Goal: Information Seeking & Learning: Learn about a topic

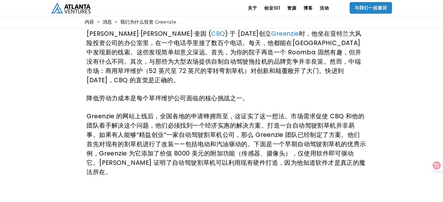
scroll to position [116, 0]
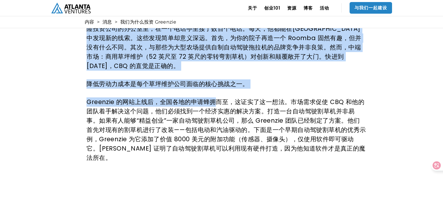
drag, startPoint x: 218, startPoint y: 96, endPoint x: 366, endPoint y: 121, distance: 150.3
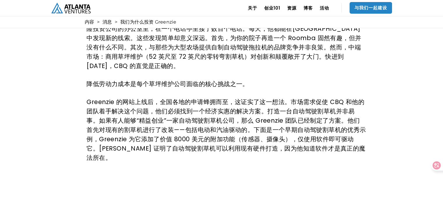
click at [215, 119] on font "Greenzie 的网站上线后，全国各地的申请蜂拥而至，这证实了这一想法。市场需求促使 CBQ 和他的团队着手解决这个问题，他们必须找到一个经济实惠的解决方案…" at bounding box center [225, 130] width 279 height 64
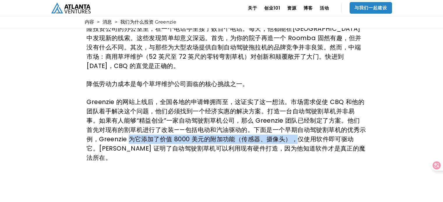
drag, startPoint x: 131, startPoint y: 132, endPoint x: 296, endPoint y: 128, distance: 164.8
click at [296, 128] on font "Greenzie 的网站上线后，全国各地的申请蜂拥而至，这证实了这一想法。市场需求促使 CBQ 和他的团队着手解决这个问题，他们必须找到一个经济实惠的解决方案…" at bounding box center [225, 130] width 279 height 64
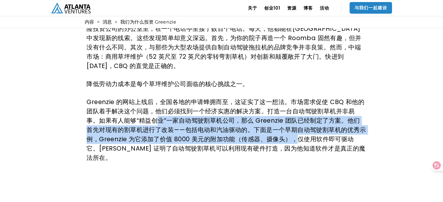
drag, startPoint x: 157, startPoint y: 112, endPoint x: 295, endPoint y: 129, distance: 139.4
click at [295, 129] on font "Greenzie 的网站上线后，全国各地的申请蜂拥而至，这证实了这一想法。市场需求促使 CBQ 和他的团队着手解决这个问题，他们必须找到一个经济实惠的解决方案…" at bounding box center [225, 130] width 279 height 64
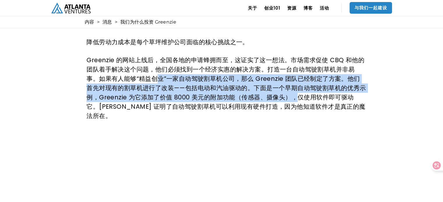
scroll to position [175, 0]
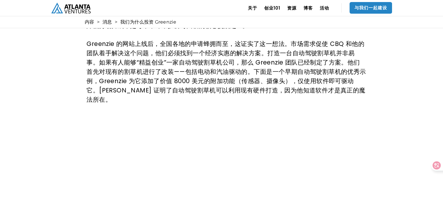
click at [222, 83] on font "Greenzie 的网站上线后，全国各地的申请蜂拥而至，这证实了这一想法。市场需求促使 CBQ 和他的团队着手解决这个问题，他们必须找到一个经济实惠的解决方案…" at bounding box center [225, 72] width 279 height 64
click at [195, 81] on font "Greenzie 的网站上线后，全国各地的申请蜂拥而至，这证实了这一想法。市场需求促使 CBQ 和他的团队着手解决这个问题，他们必须找到一个经济实惠的解决方案…" at bounding box center [225, 72] width 279 height 64
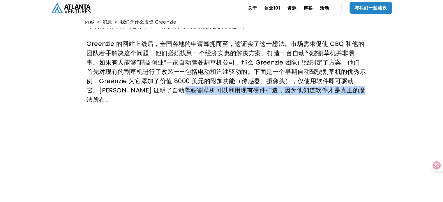
drag, startPoint x: 180, startPoint y: 82, endPoint x: 353, endPoint y: 83, distance: 173.5
click at [353, 83] on font "Greenzie 的网站上线后，全国各地的申请蜂拥而至，这证实了这一想法。市场需求促使 CBQ 和他的团队着手解决这个问题，他们必须找到一个经济实惠的解决方案…" at bounding box center [225, 72] width 279 height 64
click at [297, 85] on font "Greenzie 的网站上线后，全国各地的申请蜂拥而至，这证实了这一想法。市场需求促使 CBQ 和他的团队着手解决这个问题，他们必须找到一个经济实惠的解决方案…" at bounding box center [225, 72] width 279 height 64
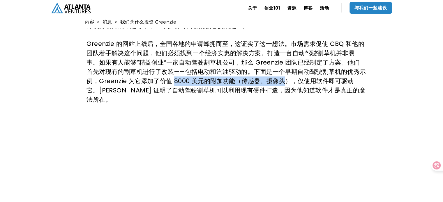
drag, startPoint x: 173, startPoint y: 73, endPoint x: 285, endPoint y: 70, distance: 112.4
click at [285, 70] on font "Greenzie 的网站上线后，全国各地的申请蜂拥而至，这证实了这一想法。市场需求促使 CBQ 和他的团队着手解决这个问题，他们必须找到一个经济实惠的解决方案…" at bounding box center [225, 72] width 279 height 64
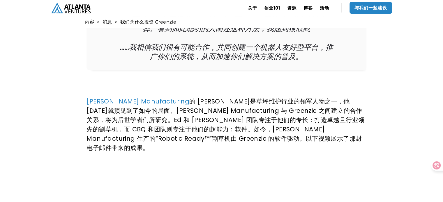
scroll to position [524, 0]
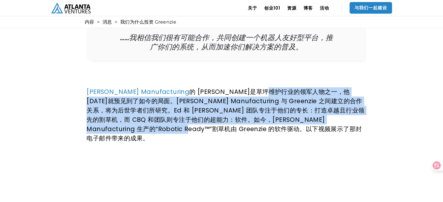
drag, startPoint x: 209, startPoint y: 77, endPoint x: 365, endPoint y: 103, distance: 158.0
click at [365, 103] on p "[PERSON_NAME] Manufacturing 的 [PERSON_NAME] 是草坪维护行业的领军人物之一，他[DATE]就预见到了如今的局面。[P…" at bounding box center [225, 115] width 279 height 56
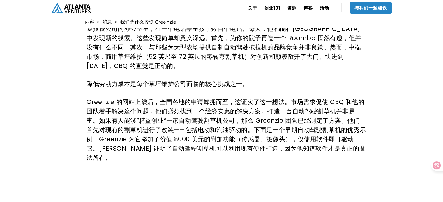
scroll to position [58, 0]
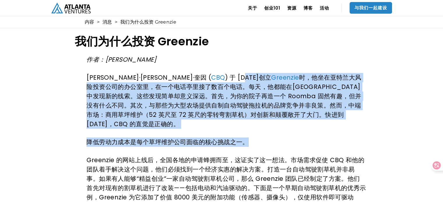
drag, startPoint x: 178, startPoint y: 78, endPoint x: 337, endPoint y: 129, distance: 166.4
click at [270, 138] on p "降低劳动力成本是每个草坪维护公司面临的核心挑战之一。" at bounding box center [225, 142] width 279 height 9
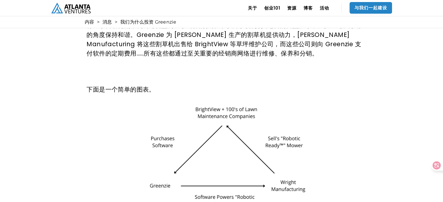
scroll to position [1048, 0]
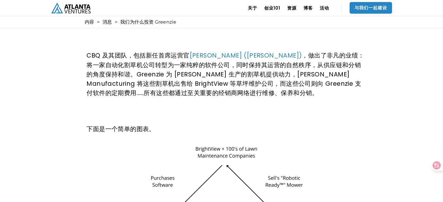
click at [241, 142] on img at bounding box center [226, 198] width 168 height 112
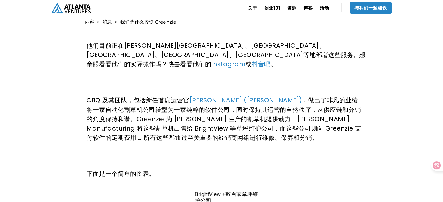
scroll to position [932, 0]
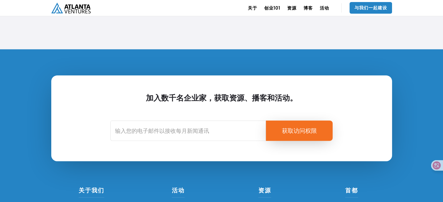
scroll to position [1294, 0]
